Goal: Task Accomplishment & Management: Use online tool/utility

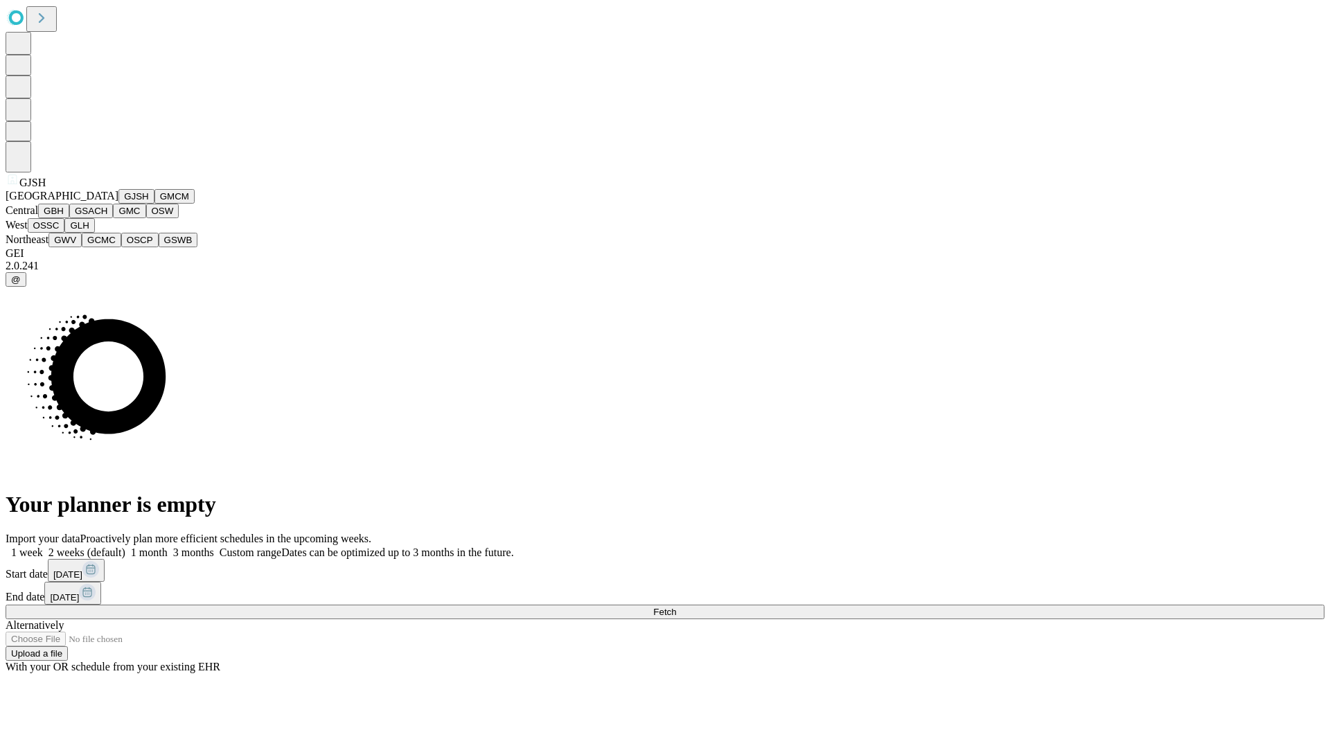
click at [118, 204] on button "GJSH" at bounding box center [136, 196] width 36 height 15
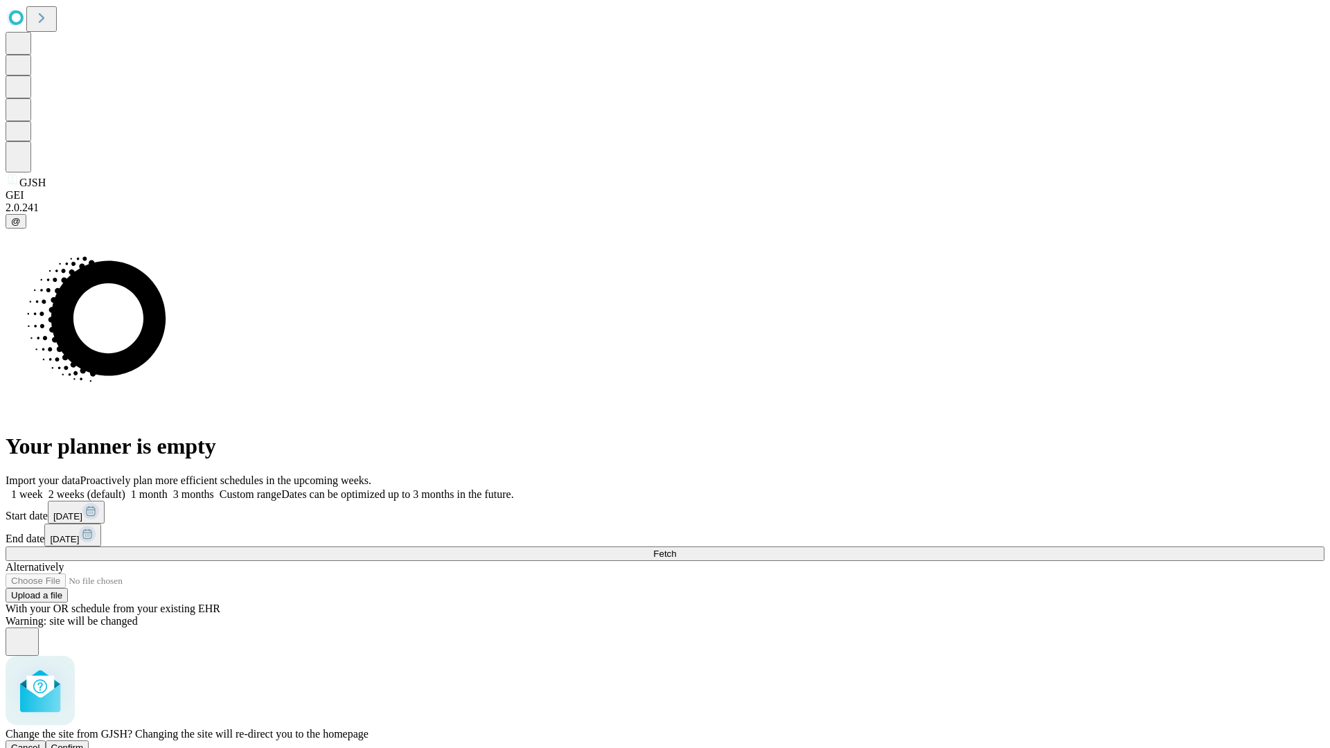
click at [84, 743] on span "Confirm" at bounding box center [67, 748] width 33 height 10
click at [43, 489] on label "1 week" at bounding box center [24, 495] width 37 height 12
click at [676, 549] on span "Fetch" at bounding box center [664, 554] width 23 height 10
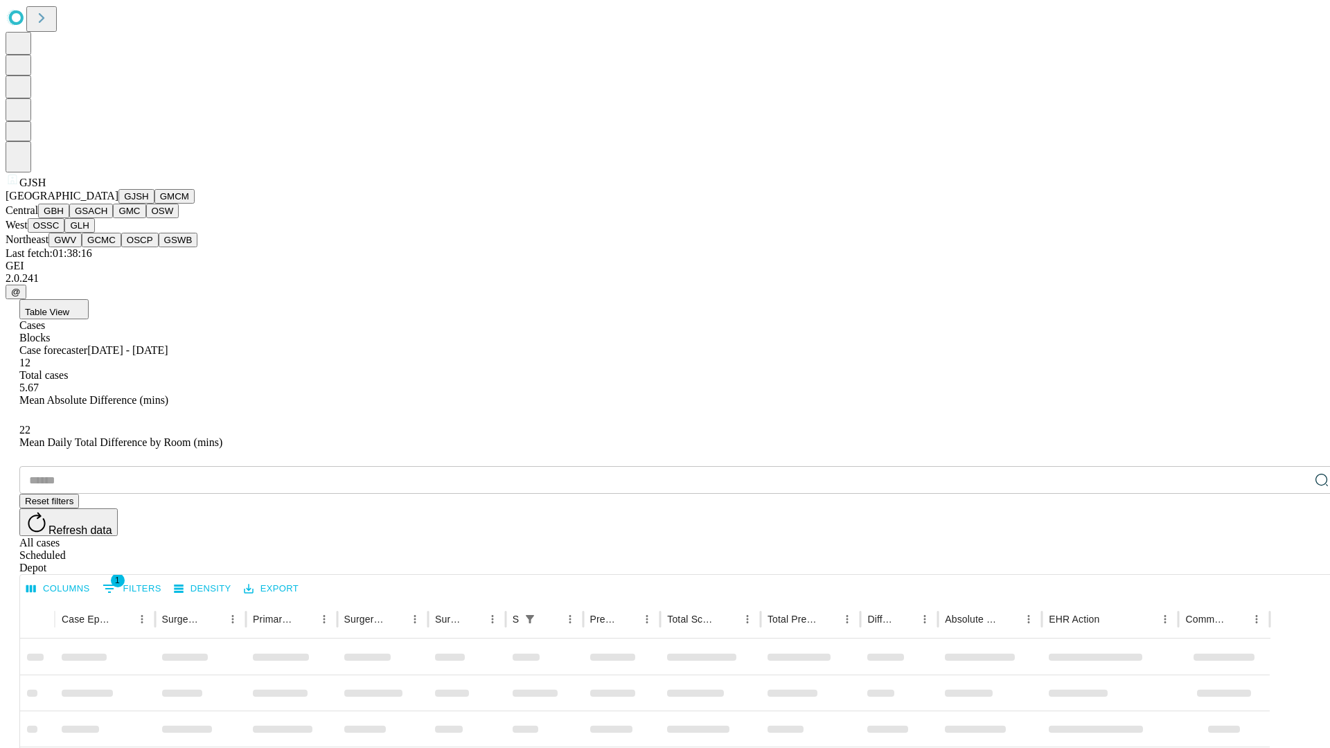
click at [155, 204] on button "GMCM" at bounding box center [175, 196] width 40 height 15
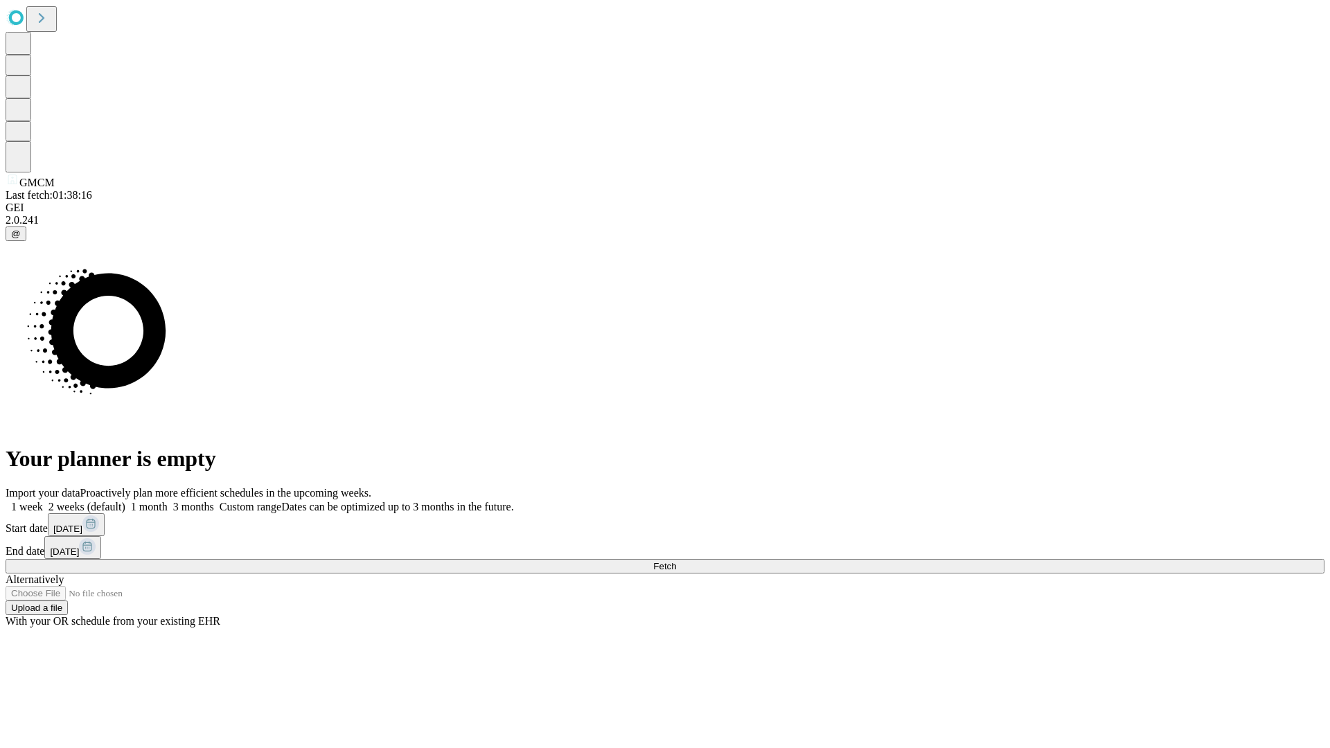
click at [43, 501] on label "1 week" at bounding box center [24, 507] width 37 height 12
click at [676, 561] on span "Fetch" at bounding box center [664, 566] width 23 height 10
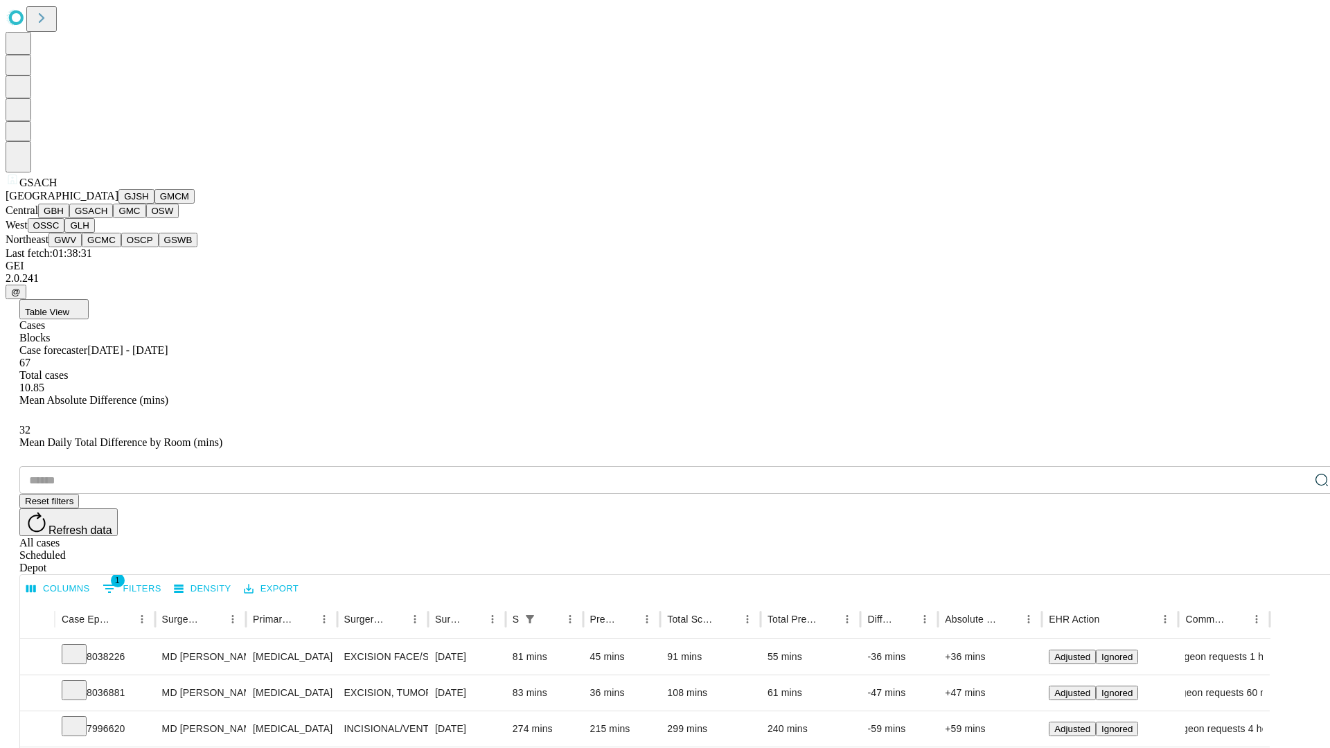
click at [113, 218] on button "GMC" at bounding box center [129, 211] width 33 height 15
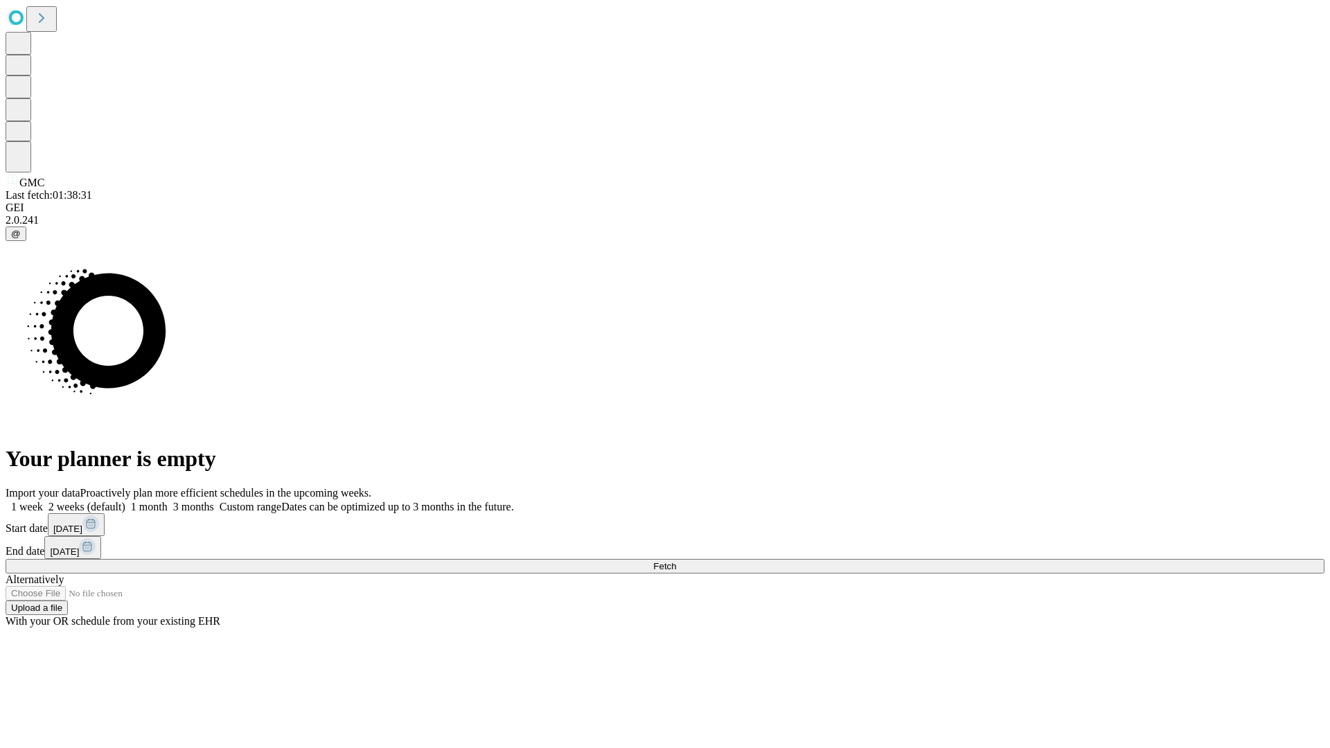
click at [43, 501] on label "1 week" at bounding box center [24, 507] width 37 height 12
click at [676, 561] on span "Fetch" at bounding box center [664, 566] width 23 height 10
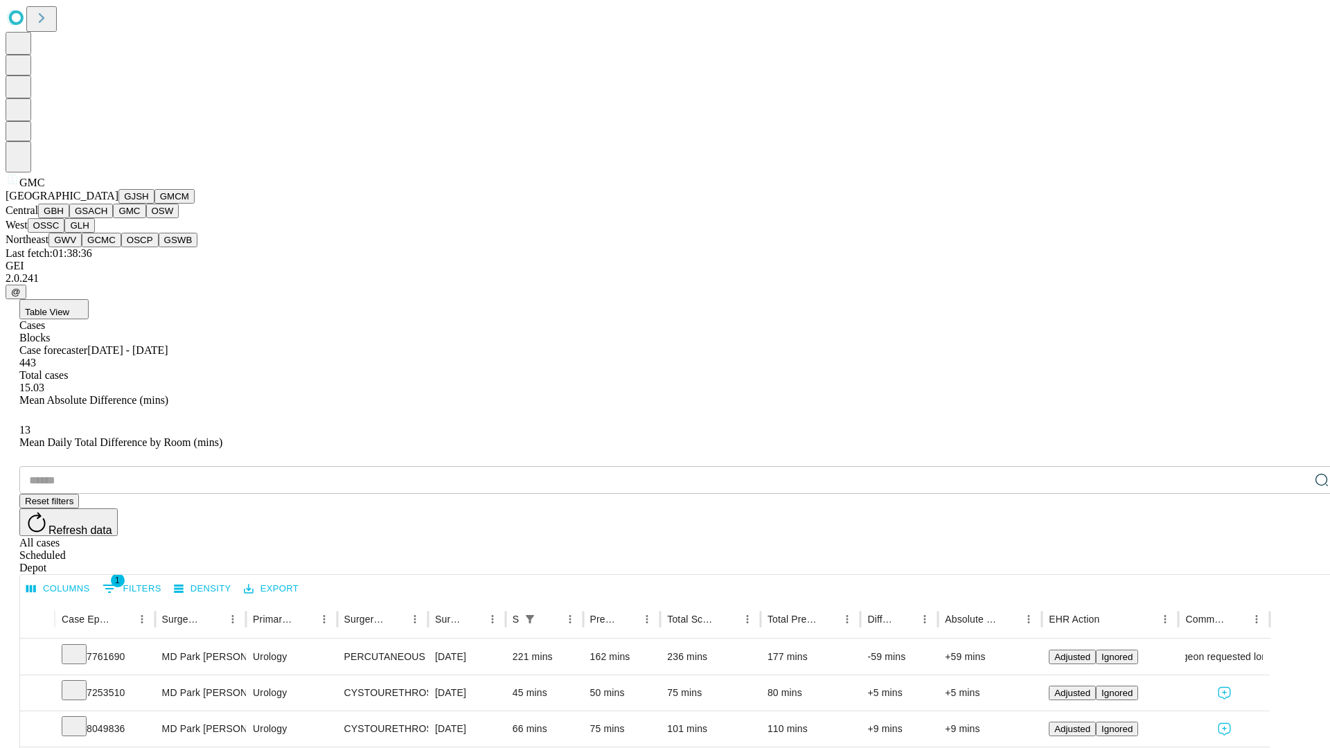
click at [146, 218] on button "OSW" at bounding box center [162, 211] width 33 height 15
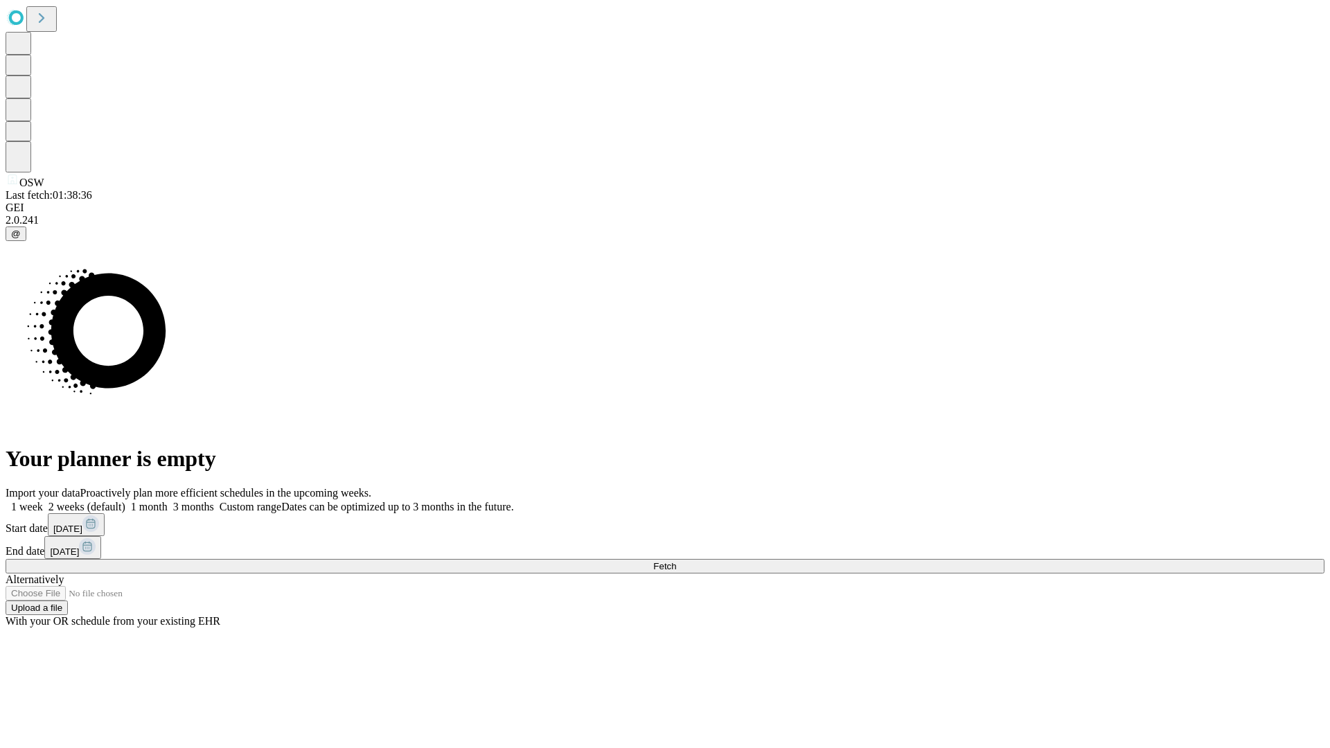
click at [676, 561] on span "Fetch" at bounding box center [664, 566] width 23 height 10
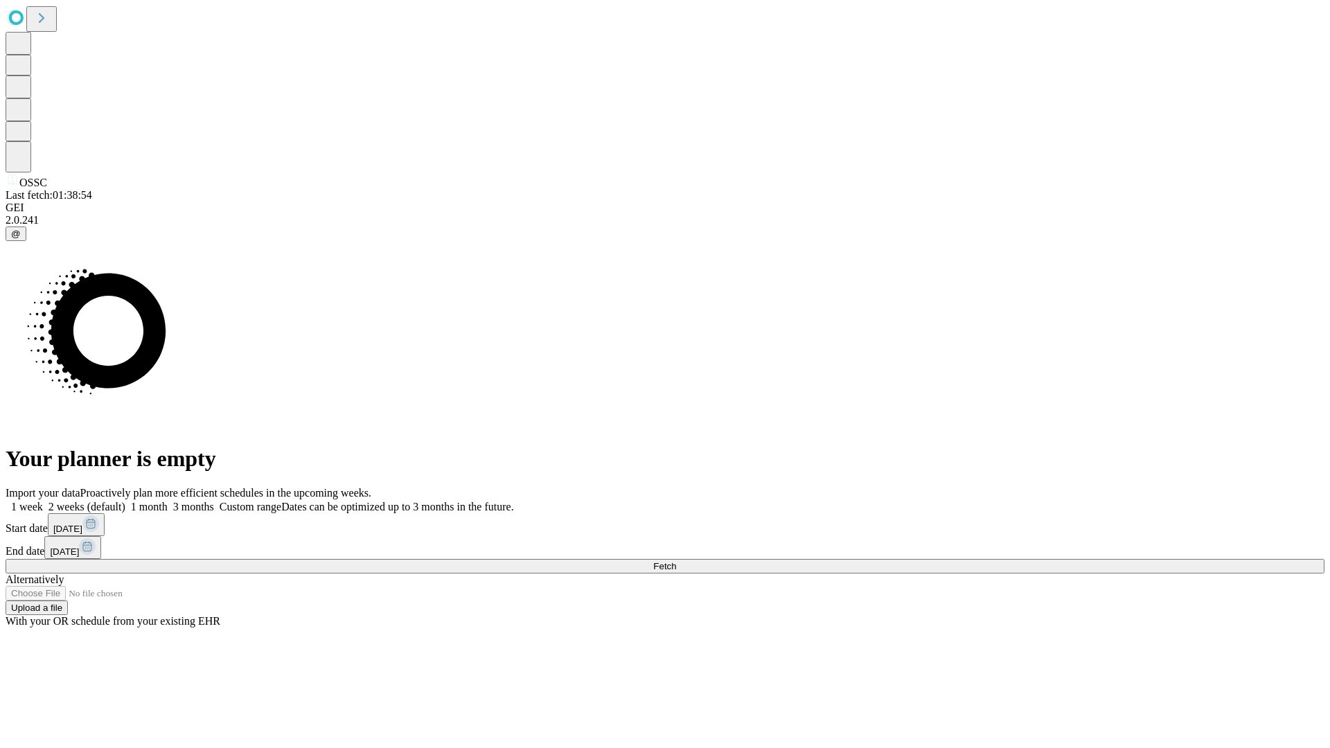
click at [43, 501] on label "1 week" at bounding box center [24, 507] width 37 height 12
click at [676, 561] on span "Fetch" at bounding box center [664, 566] width 23 height 10
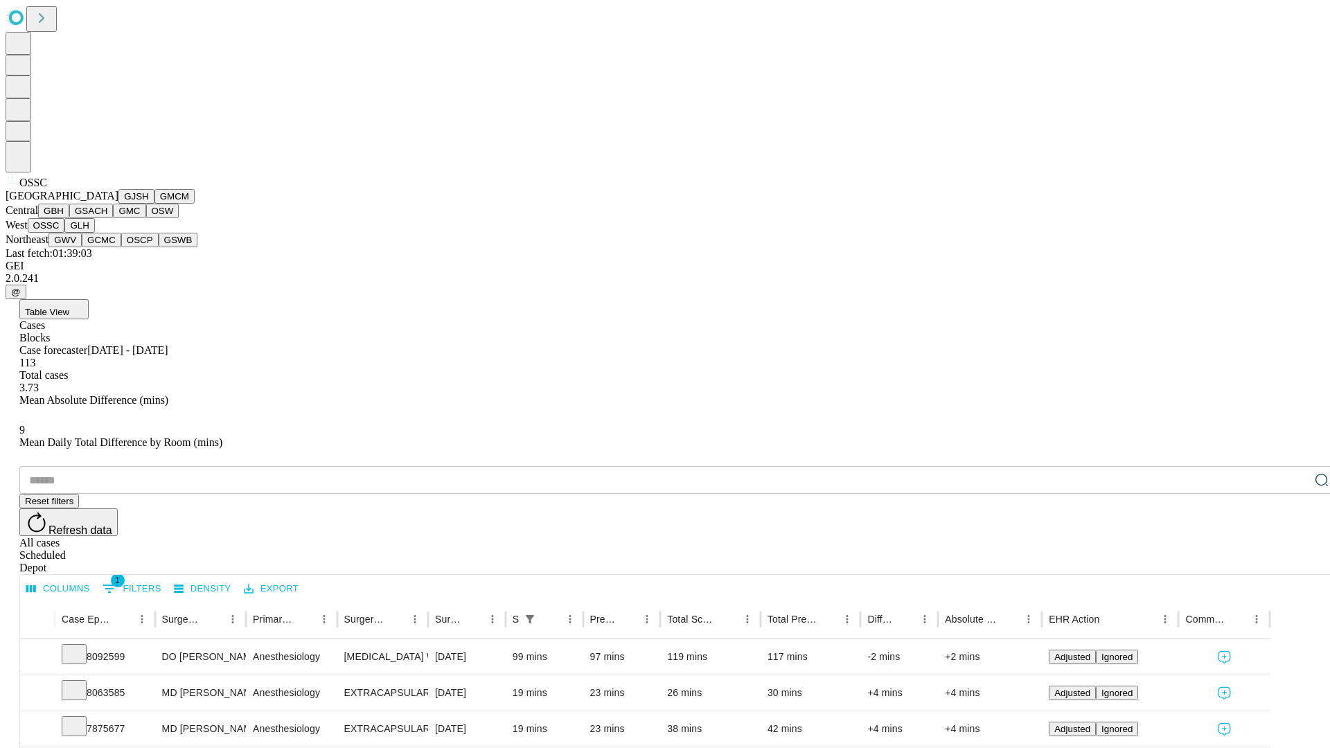
click at [94, 233] on button "GLH" at bounding box center [79, 225] width 30 height 15
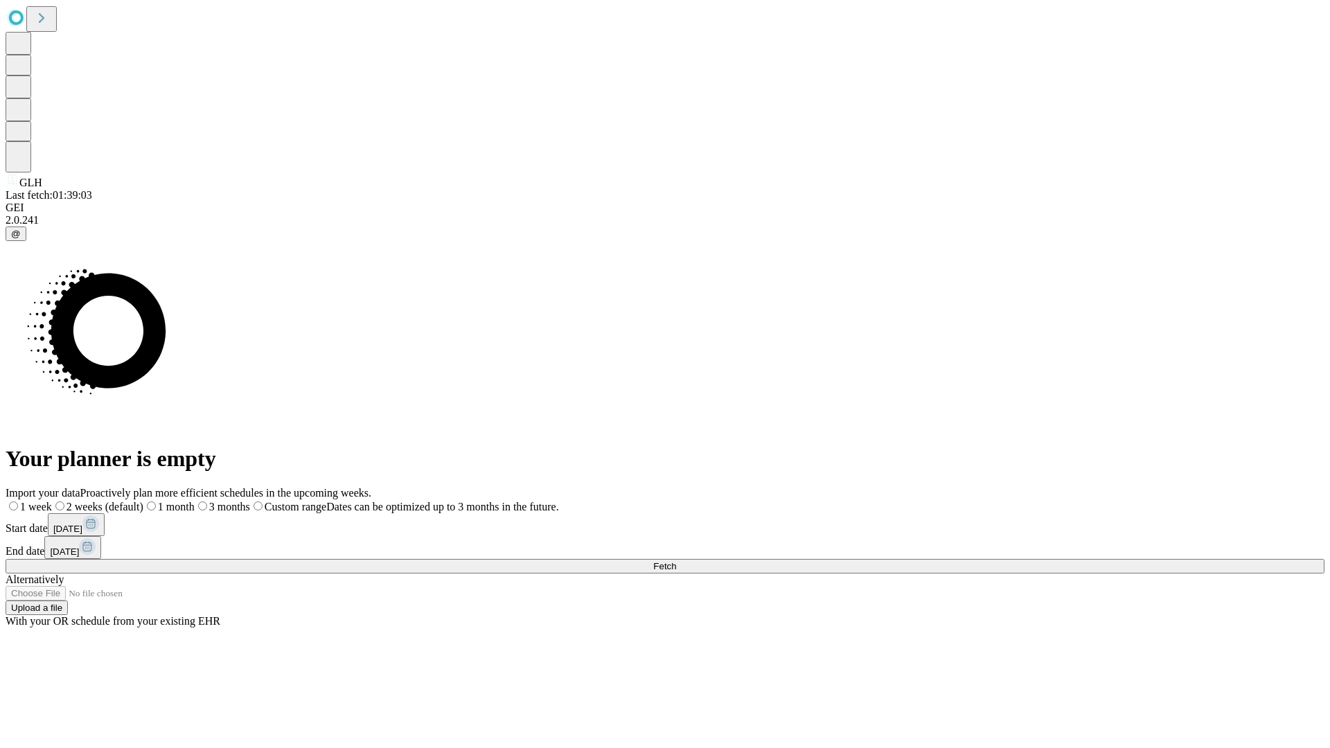
click at [52, 501] on label "1 week" at bounding box center [29, 507] width 46 height 12
click at [676, 561] on span "Fetch" at bounding box center [664, 566] width 23 height 10
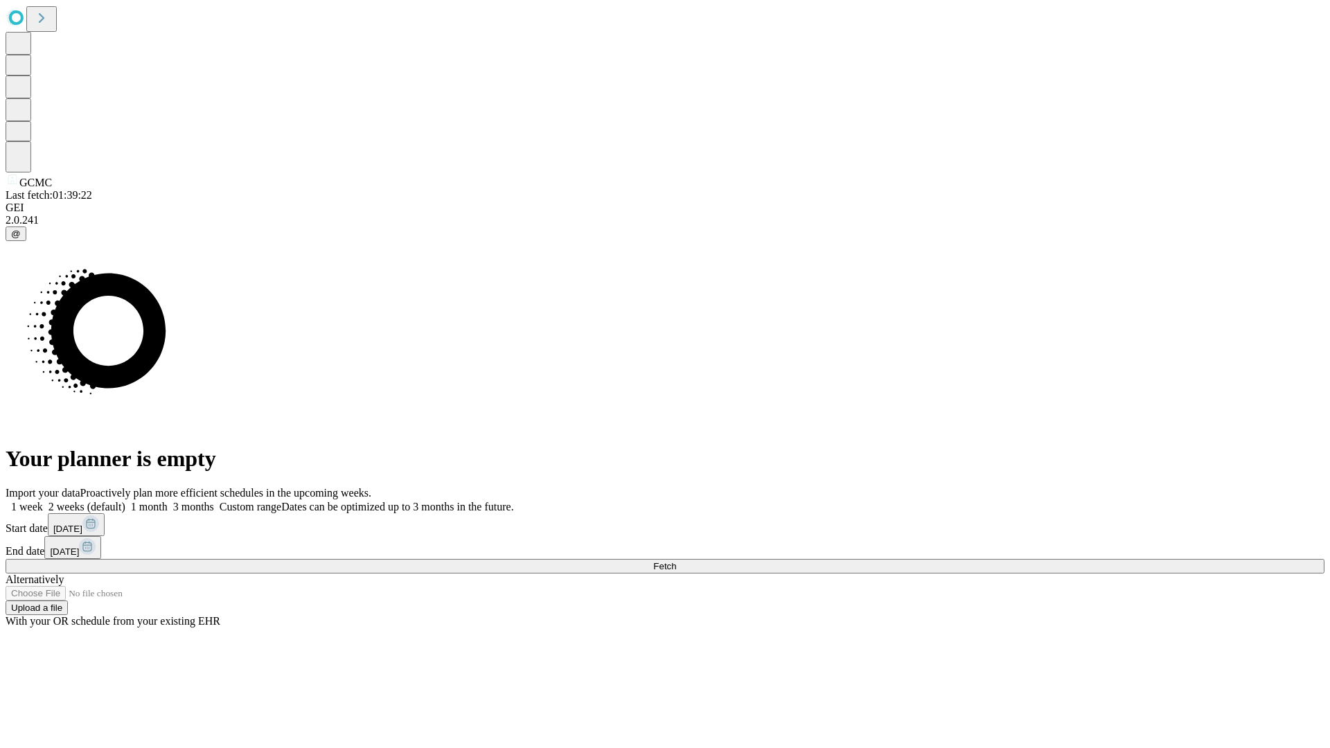
click at [43, 501] on label "1 week" at bounding box center [24, 507] width 37 height 12
click at [676, 561] on span "Fetch" at bounding box center [664, 566] width 23 height 10
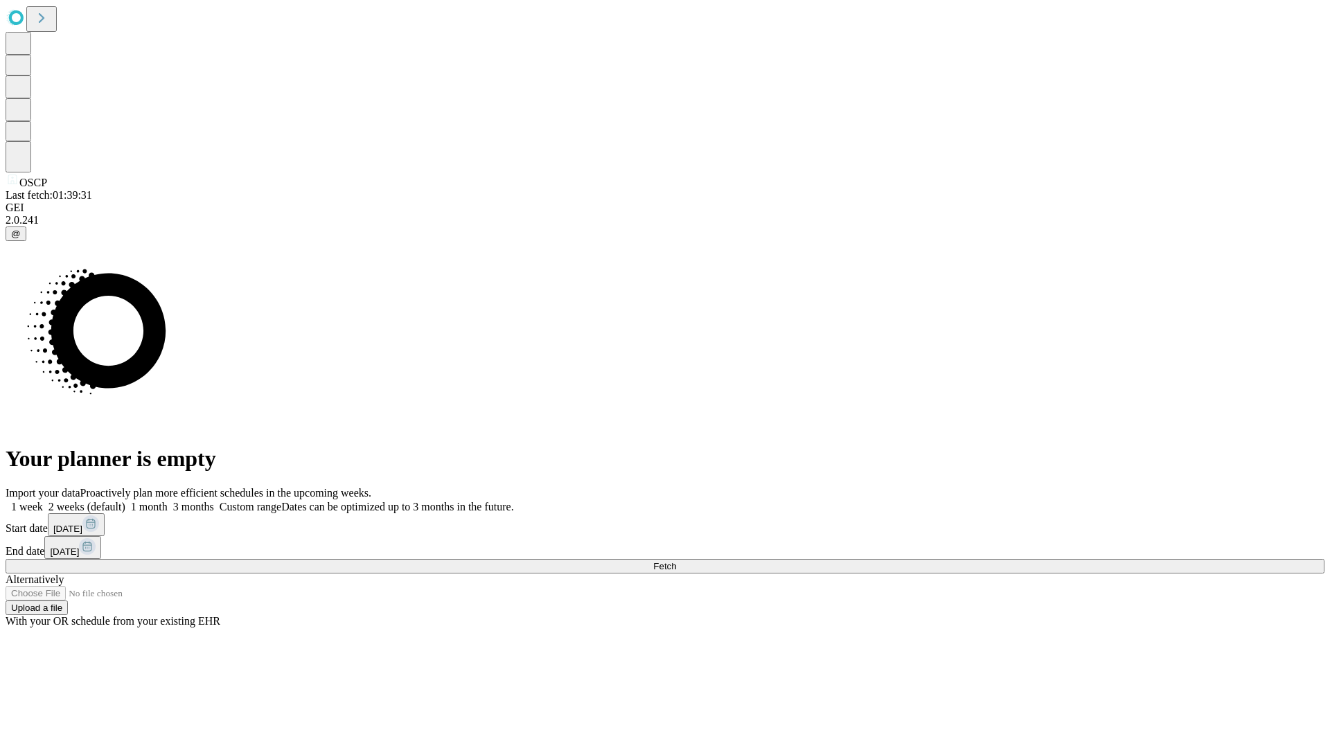
click at [43, 501] on label "1 week" at bounding box center [24, 507] width 37 height 12
click at [676, 561] on span "Fetch" at bounding box center [664, 566] width 23 height 10
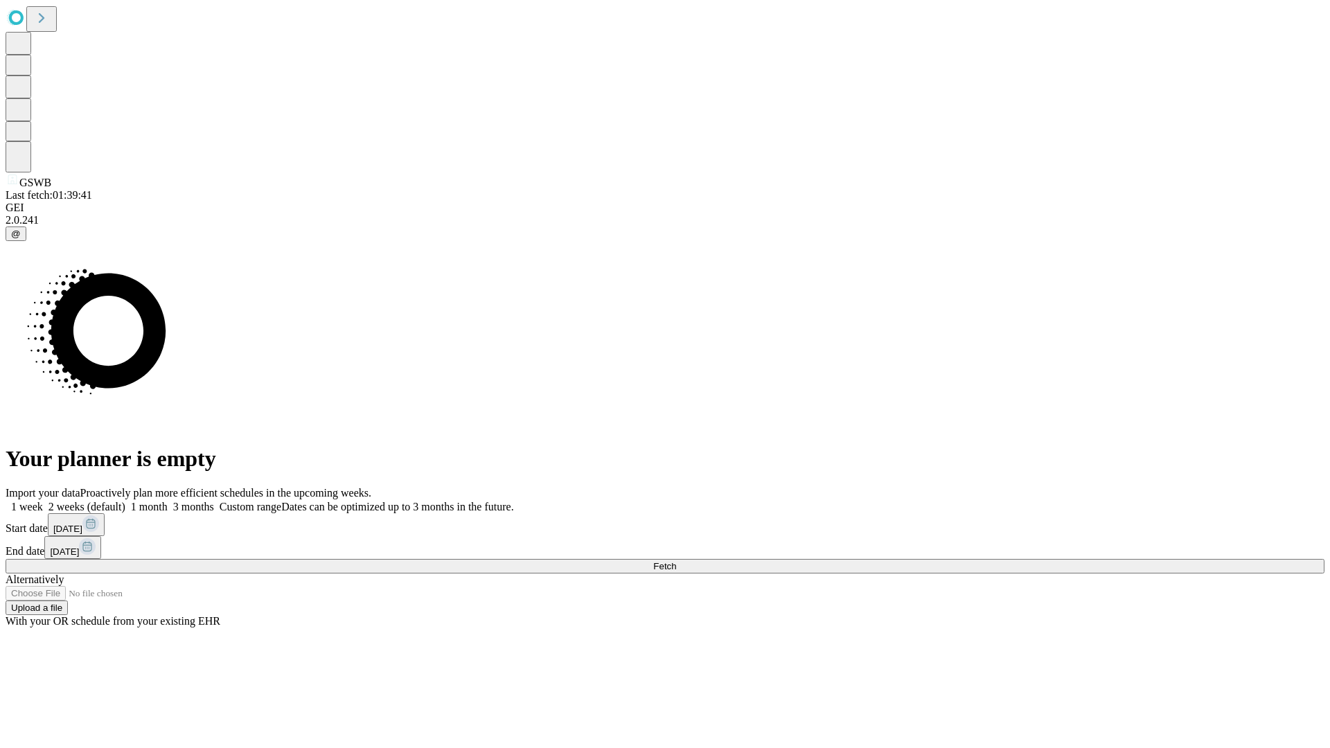
click at [43, 501] on label "1 week" at bounding box center [24, 507] width 37 height 12
click at [676, 561] on span "Fetch" at bounding box center [664, 566] width 23 height 10
